Goal: Transaction & Acquisition: Purchase product/service

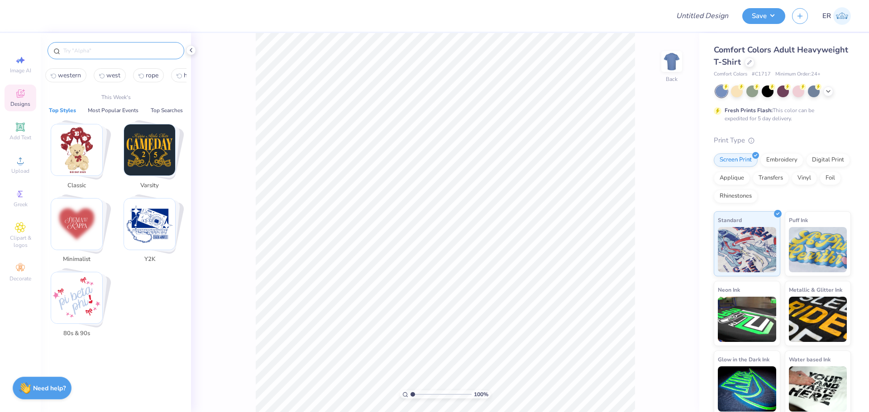
click at [128, 49] on input "text" at bounding box center [120, 50] width 116 height 9
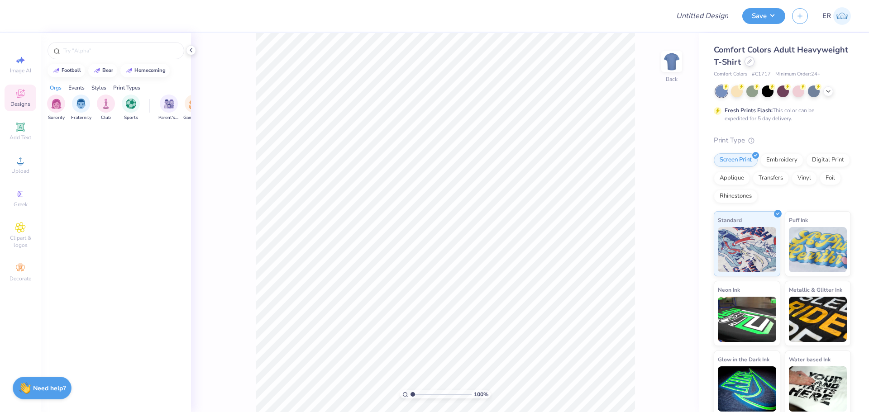
click at [754, 67] on div at bounding box center [749, 62] width 10 height 10
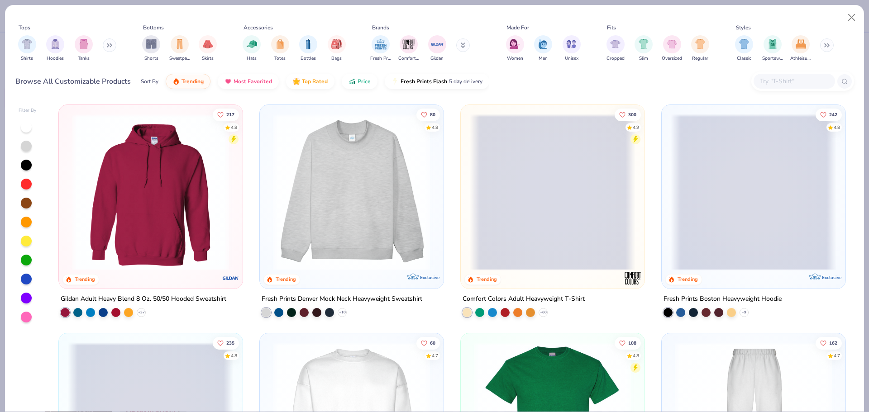
click at [798, 85] on input "text" at bounding box center [794, 81] width 70 height 10
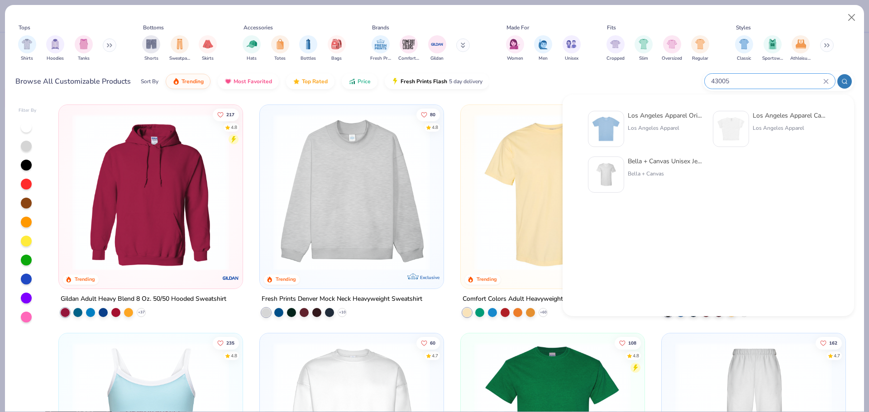
click at [842, 79] on icon at bounding box center [844, 81] width 6 height 6
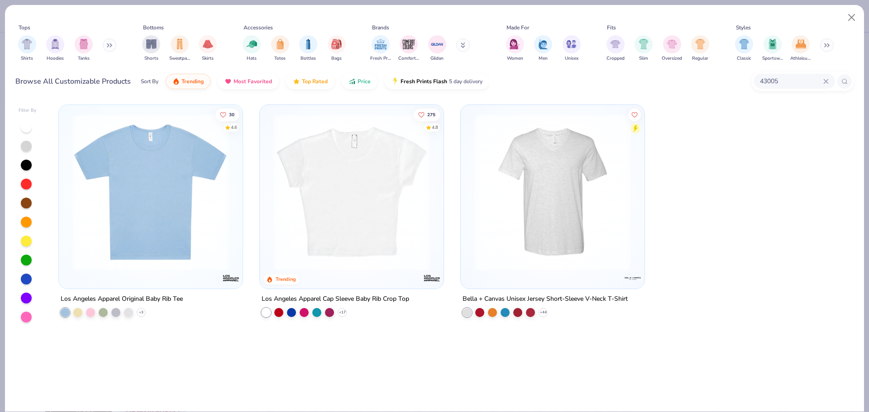
type input "43005"
click at [129, 209] on img at bounding box center [151, 192] width 166 height 157
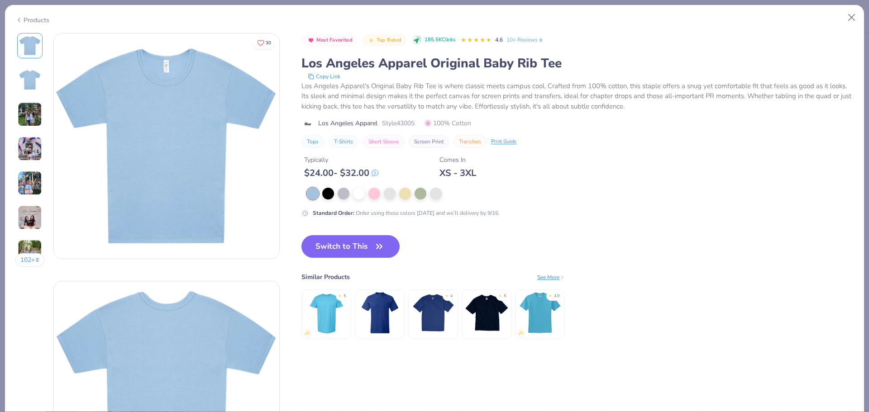
click at [793, 206] on div "Most Favorited Top Rated 185.5K Clicks 4.6 10+ Reviews Los Angeles Apparel Orig…" at bounding box center [577, 125] width 552 height 185
drag, startPoint x: 785, startPoint y: 176, endPoint x: 867, endPoint y: 161, distance: 83.4
click at [785, 176] on div "Typically $ 24.00 - $ 32.00 Comes In XS - 3XL" at bounding box center [577, 163] width 552 height 31
click at [333, 194] on div at bounding box center [328, 193] width 12 height 12
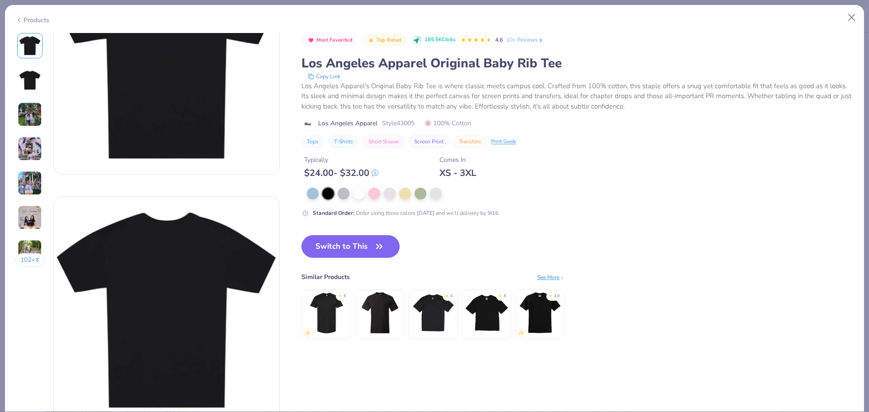
scroll to position [181, 0]
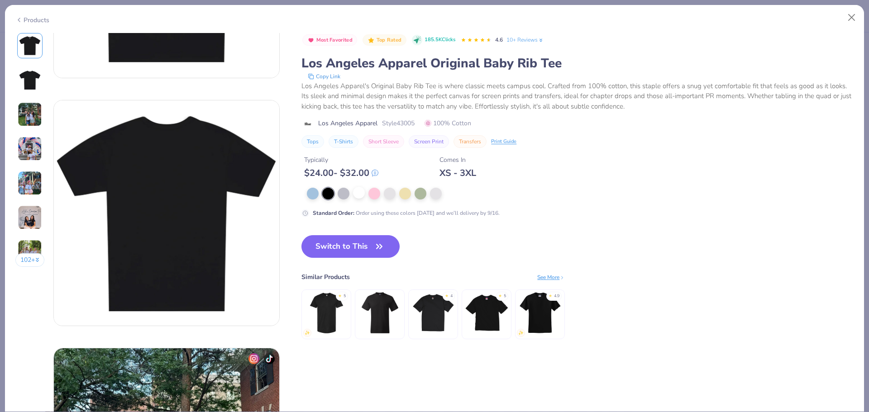
click at [365, 198] on div at bounding box center [359, 193] width 12 height 12
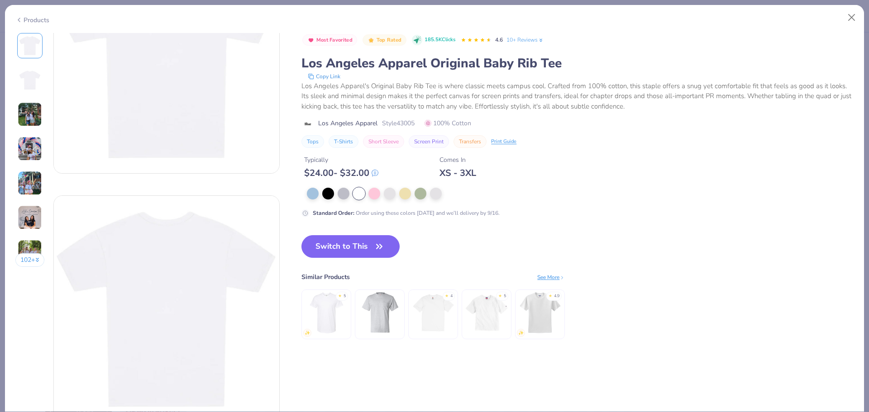
scroll to position [90, 0]
click at [330, 190] on div at bounding box center [328, 193] width 12 height 12
